Goal: Task Accomplishment & Management: Complete application form

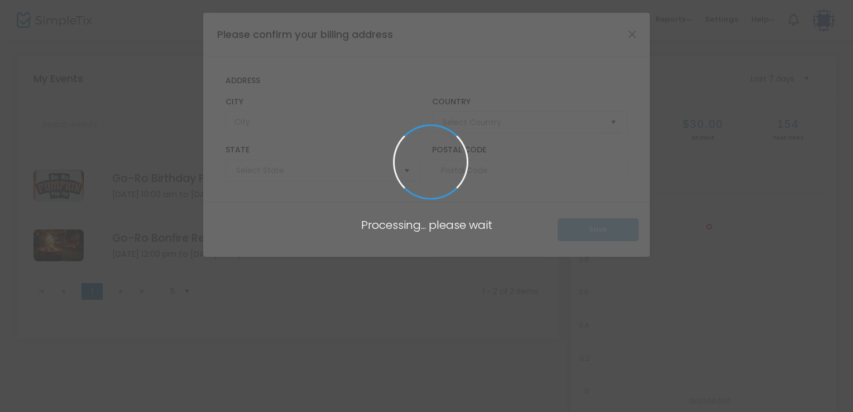
type input "United States"
type input "[GEOGRAPHIC_DATA]"
type input "[US_STATE]"
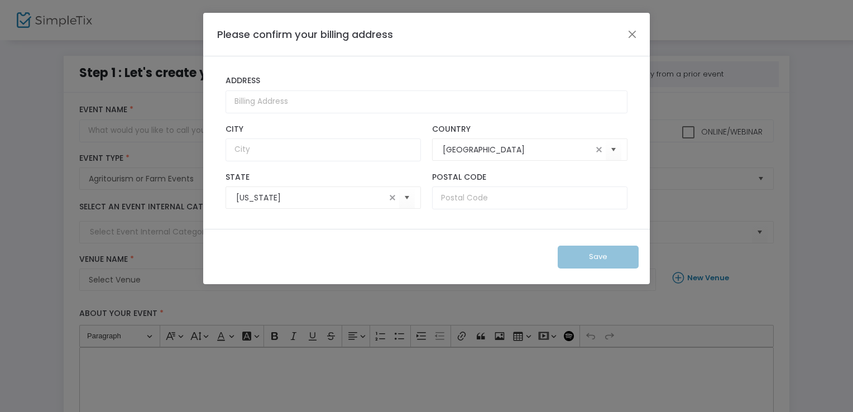
click at [627, 38] on button "Close" at bounding box center [633, 34] width 15 height 15
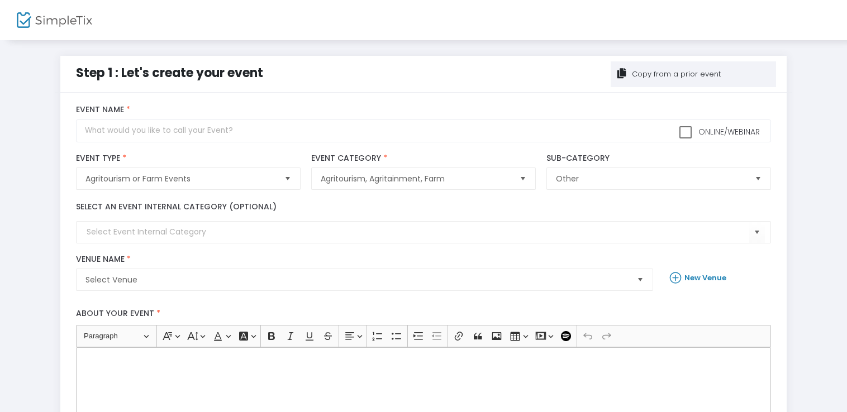
click at [60, 19] on img at bounding box center [54, 20] width 75 height 16
